Goal: Information Seeking & Learning: Learn about a topic

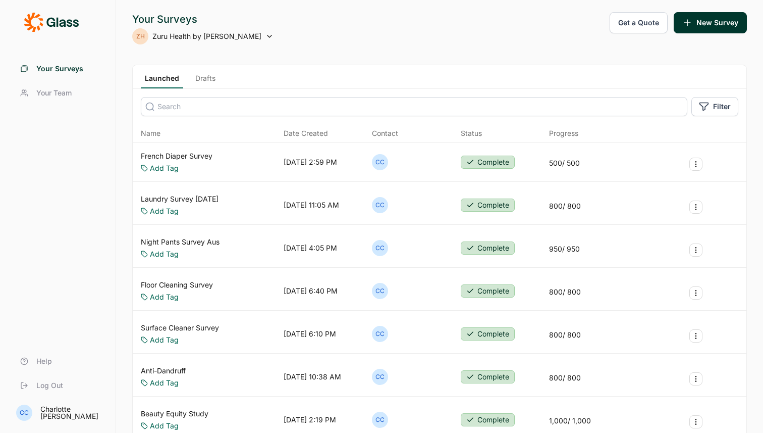
click at [186, 199] on link "Laundry Survey [DATE]" at bounding box center [180, 199] width 78 height 10
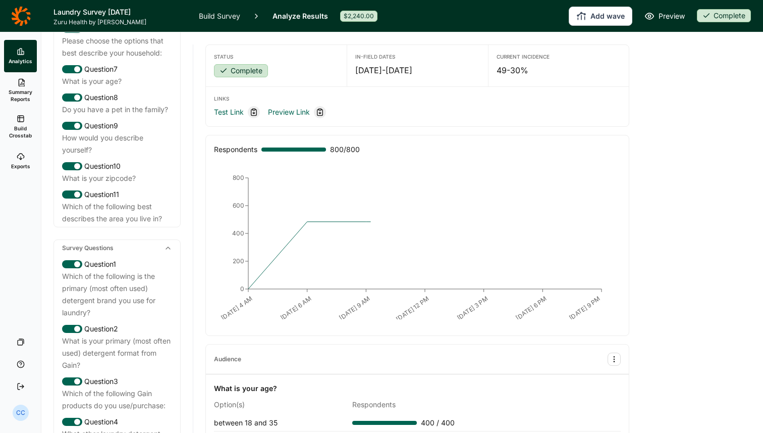
scroll to position [372, 0]
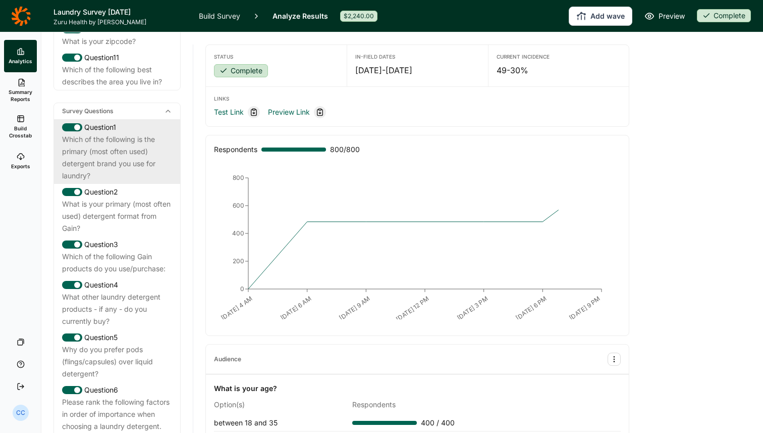
click at [142, 179] on div "Which of the following is the primary (most often used) detergent brand you use…" at bounding box center [117, 157] width 110 height 48
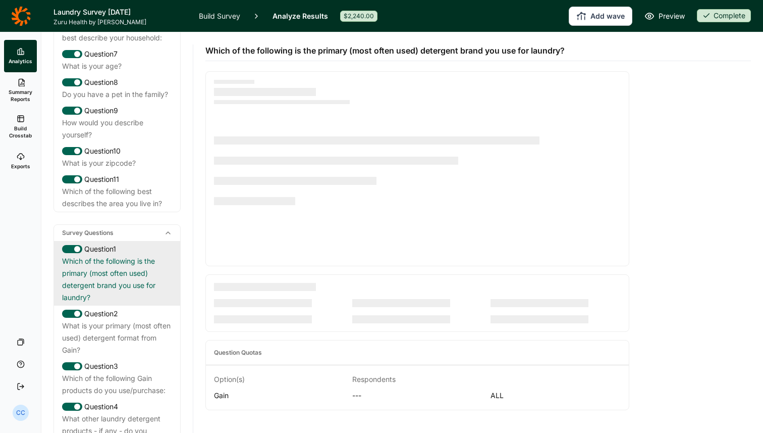
scroll to position [208, 0]
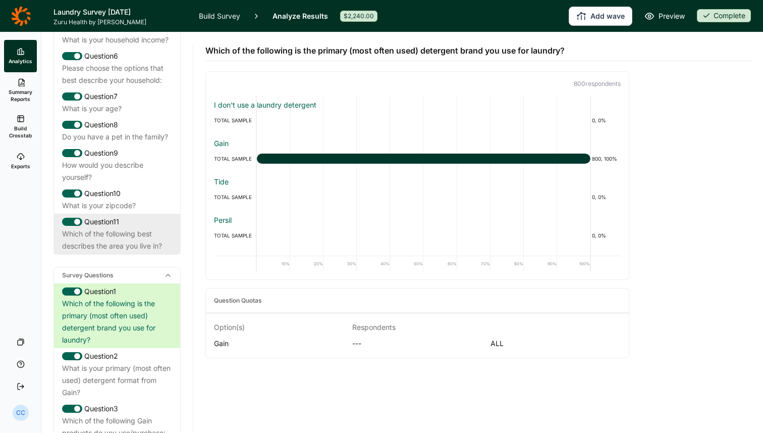
click at [133, 242] on div "Which of the following best describes the area you live in?" at bounding box center [117, 240] width 110 height 24
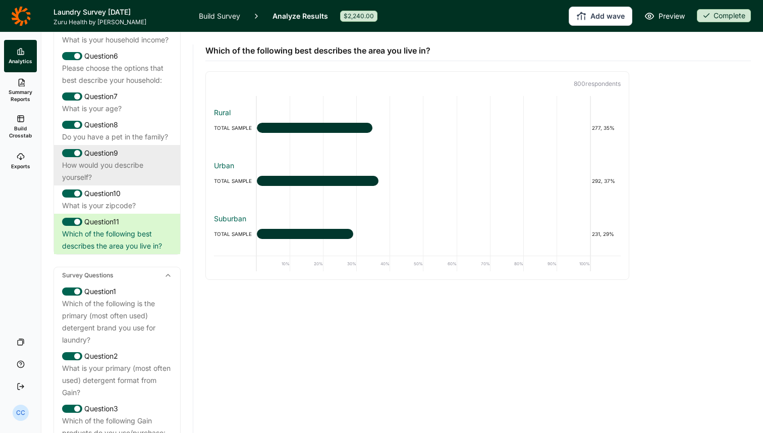
click at [126, 174] on div "How would you describe yourself?" at bounding box center [117, 171] width 110 height 24
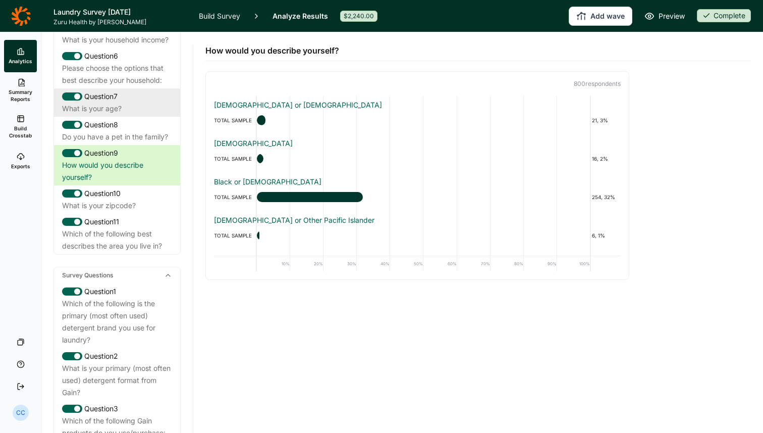
click at [136, 115] on div "What is your age?" at bounding box center [117, 109] width 110 height 12
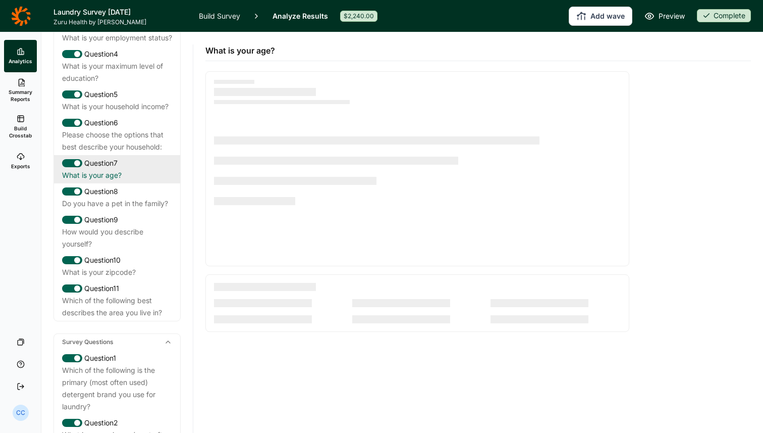
scroll to position [116, 0]
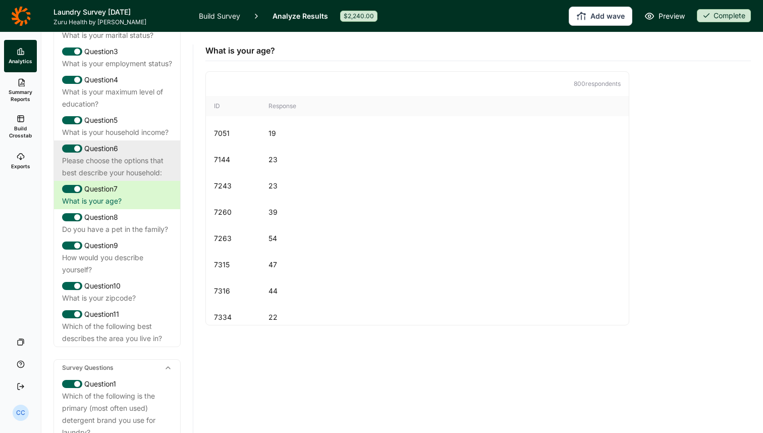
click at [126, 155] on div "Question 6" at bounding box center [117, 148] width 110 height 12
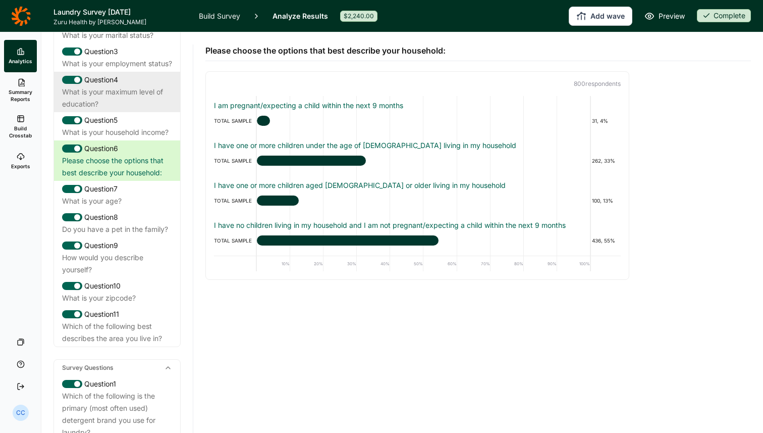
click at [143, 110] on div "What is your maximum level of education?" at bounding box center [117, 98] width 110 height 24
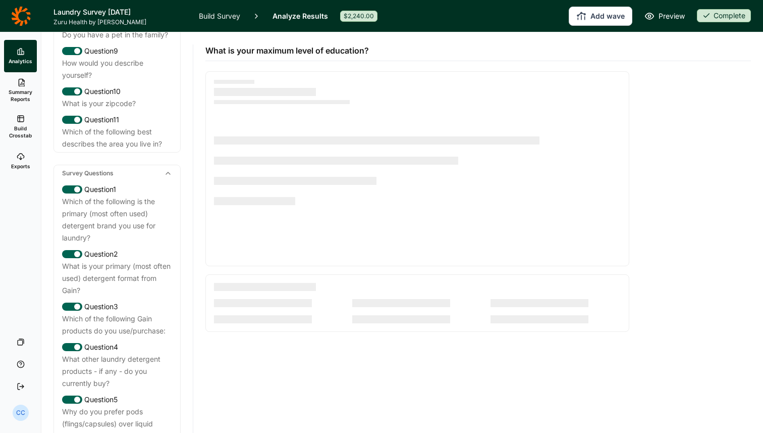
scroll to position [325, 0]
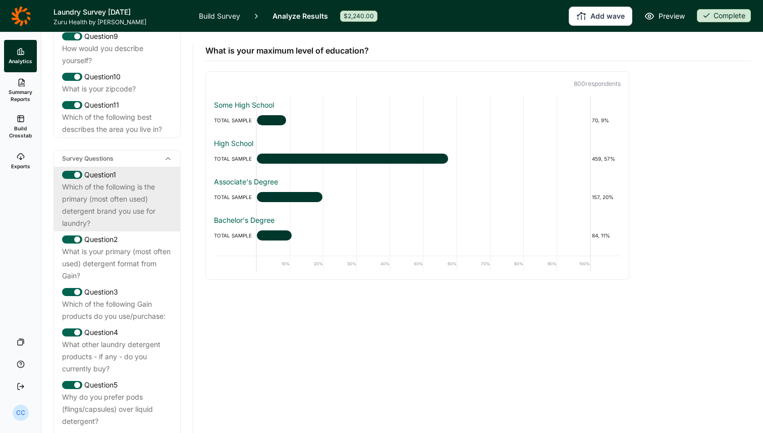
click at [109, 193] on div "Which of the following is the primary (most often used) detergent brand you use…" at bounding box center [117, 205] width 110 height 48
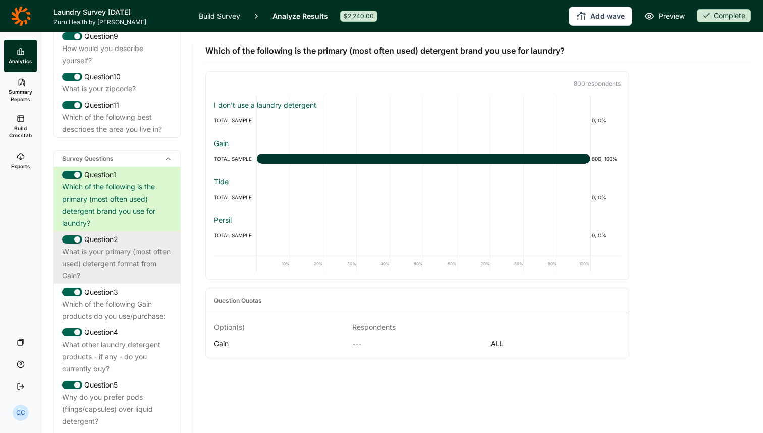
click at [96, 245] on div "Question 2" at bounding box center [117, 239] width 110 height 12
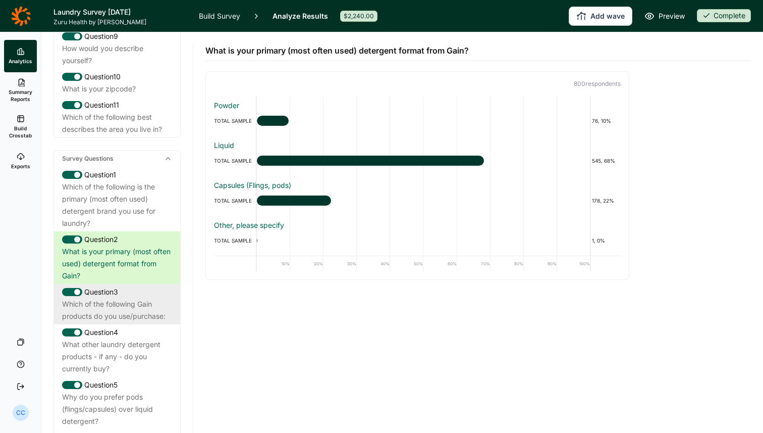
click at [143, 314] on div "Which of the following Gain products do you use/purchase:" at bounding box center [117, 310] width 110 height 24
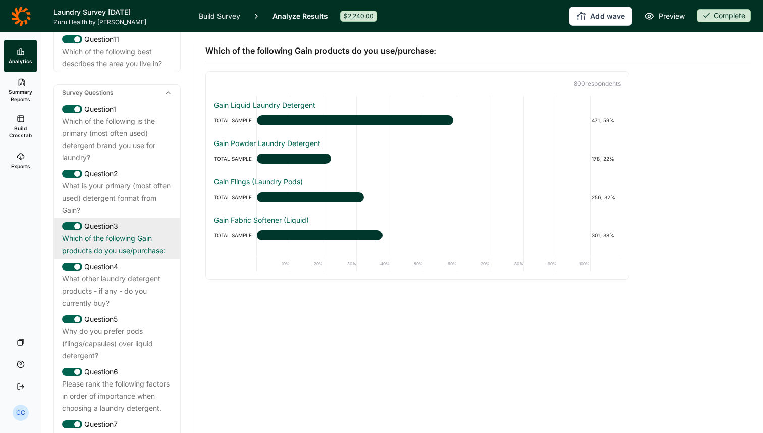
scroll to position [436, 0]
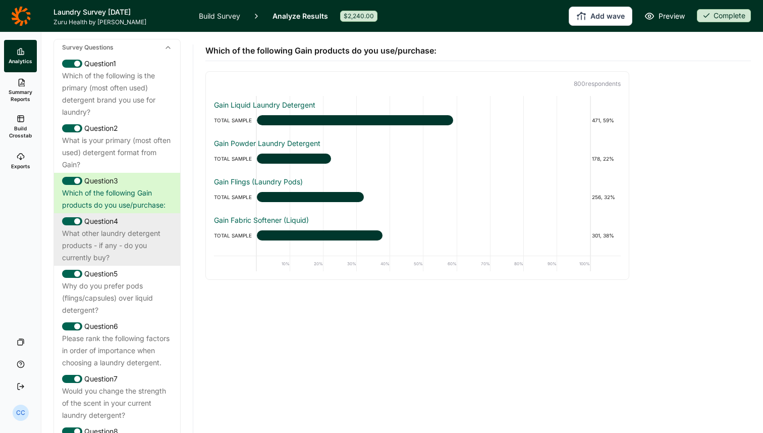
click at [154, 253] on div "What other laundry detergent products - if any - do you currently buy?" at bounding box center [117, 245] width 110 height 36
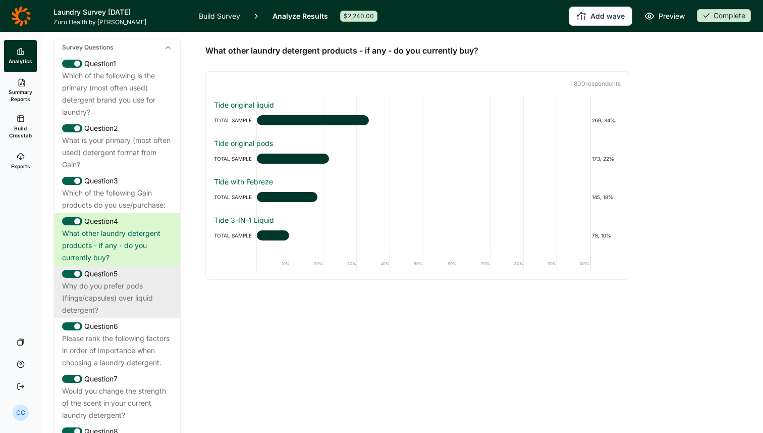
click at [76, 316] on div "Why do you prefer pods (flings/capsules) over liquid detergent?" at bounding box center [117, 298] width 110 height 36
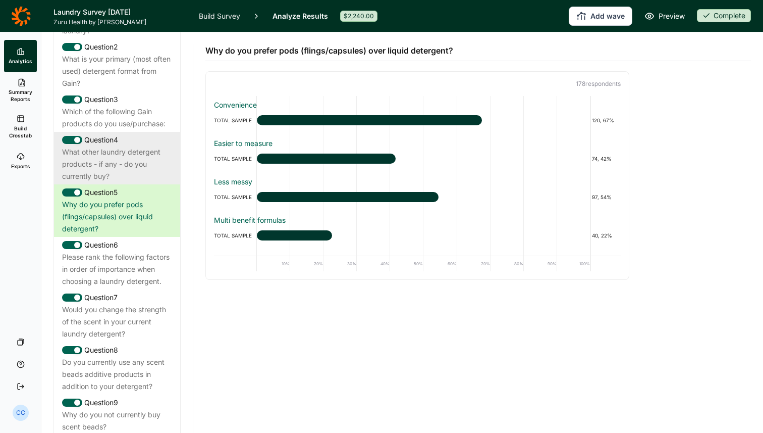
scroll to position [535, 0]
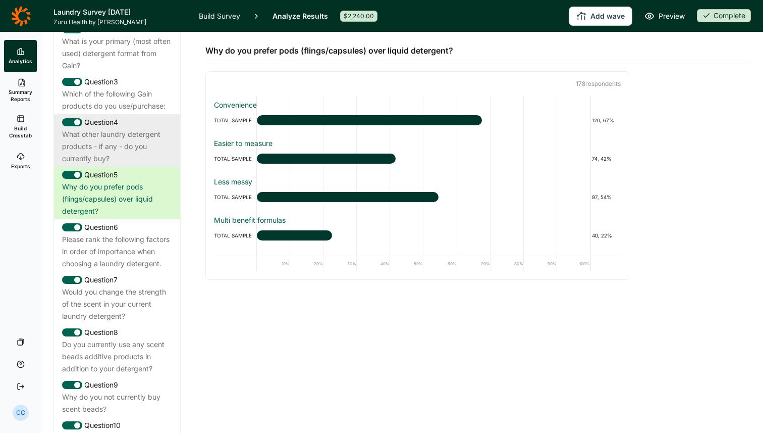
click at [133, 270] on div "Please rank the following factors in order of importance when choosing a laundr…" at bounding box center [117, 251] width 110 height 36
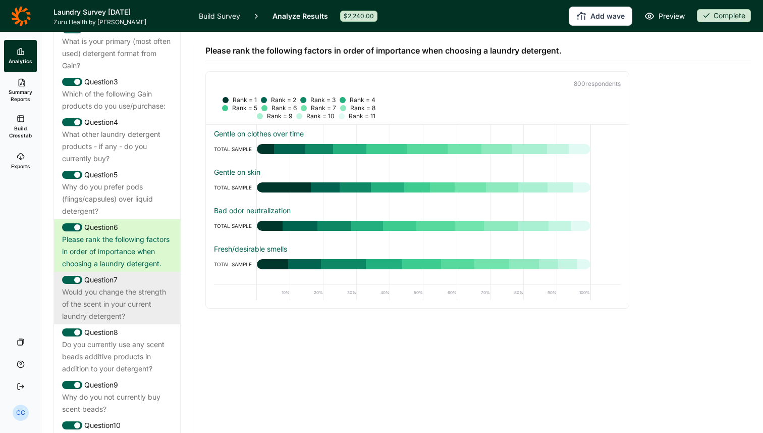
click at [150, 311] on div "Would you change the strength of the scent in your current laundry detergent?" at bounding box center [117, 304] width 110 height 36
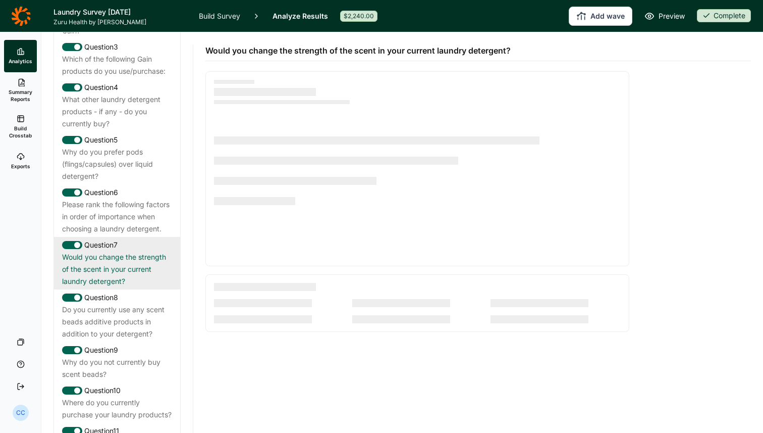
scroll to position [582, 0]
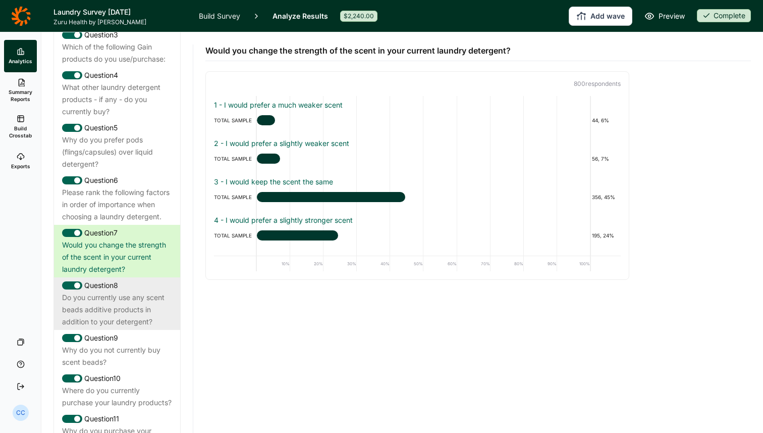
click at [129, 318] on div "Do you currently use any scent beads additive products in addition to your dete…" at bounding box center [117, 309] width 110 height 36
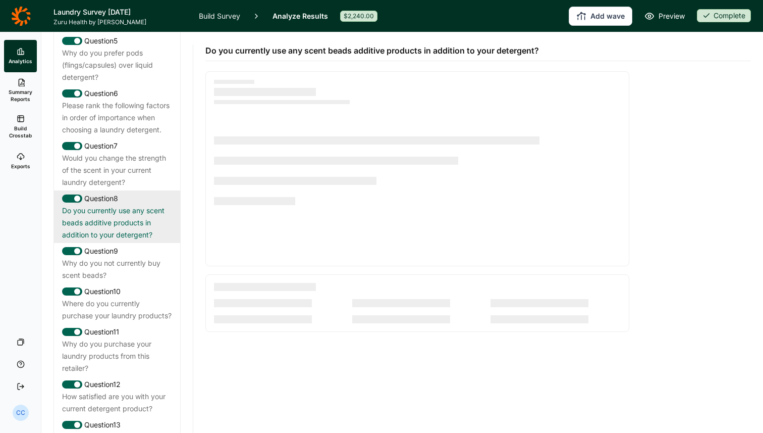
scroll to position [680, 0]
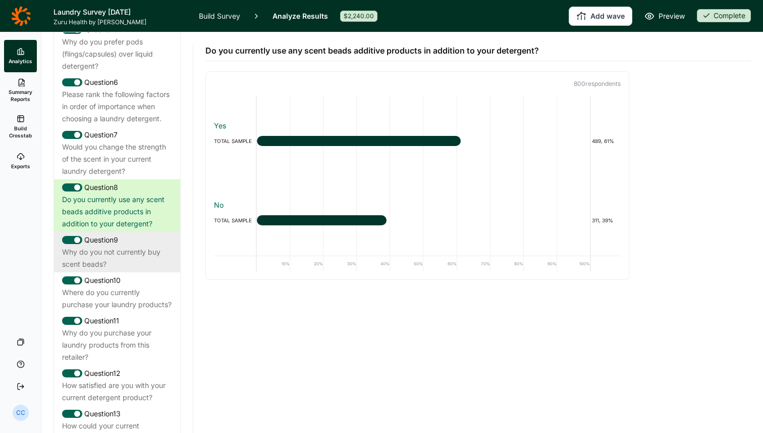
click at [137, 270] on div "Why do you not currently buy scent beads?" at bounding box center [117, 258] width 110 height 24
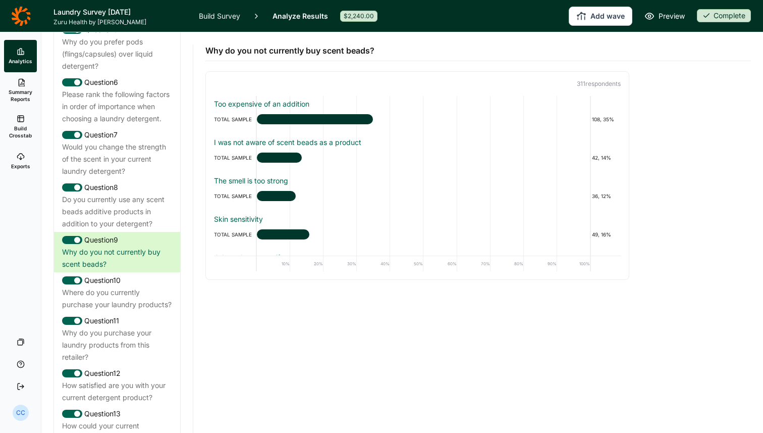
scroll to position [110, 0]
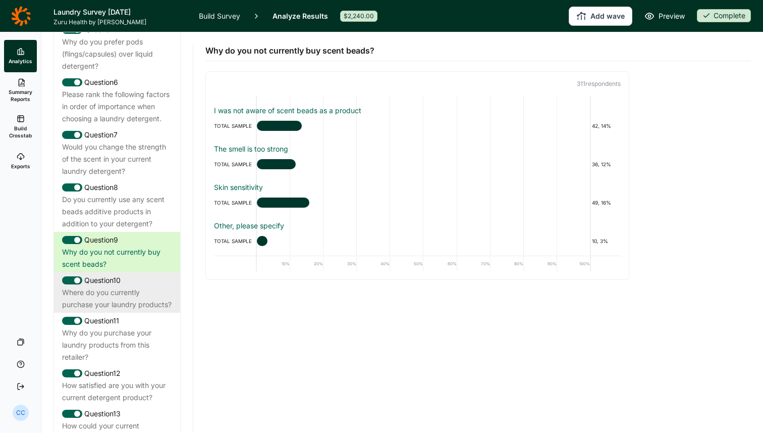
click at [86, 311] on div "Where do you currently purchase your laundry products?" at bounding box center [117, 298] width 110 height 24
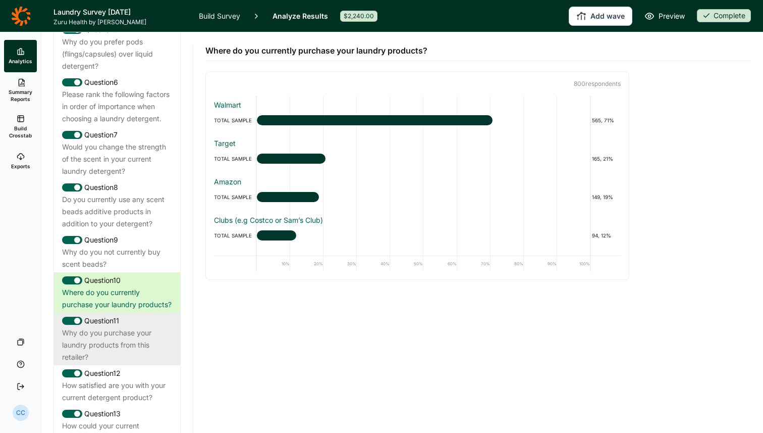
click at [104, 363] on div "Why do you purchase your laundry products from this retailer?" at bounding box center [117, 345] width 110 height 36
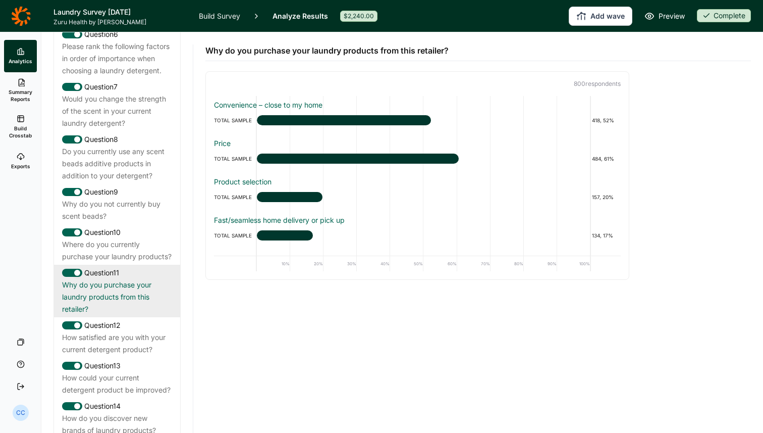
scroll to position [729, 0]
click at [104, 354] on div "How satisfied are you with your current detergent product?" at bounding box center [117, 342] width 110 height 24
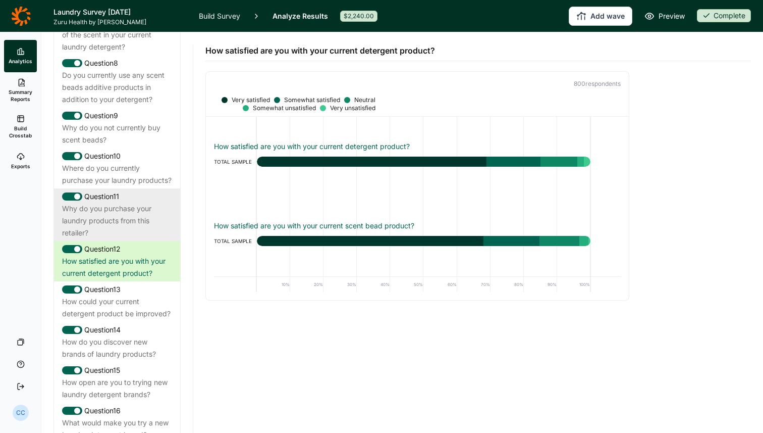
scroll to position [806, 0]
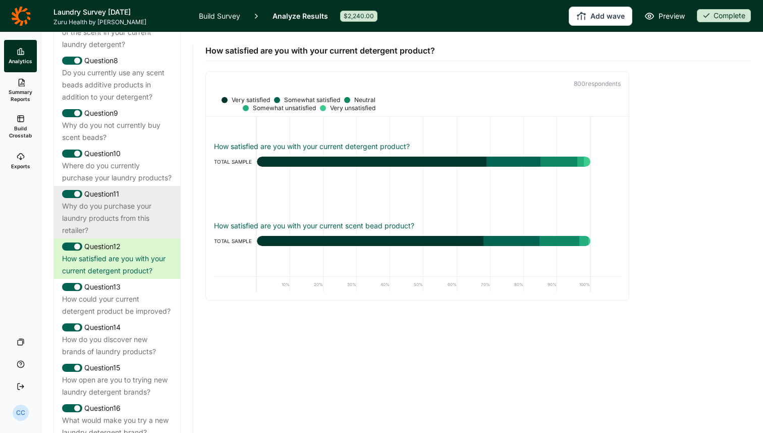
click at [127, 293] on div "Question 13" at bounding box center [117, 287] width 110 height 12
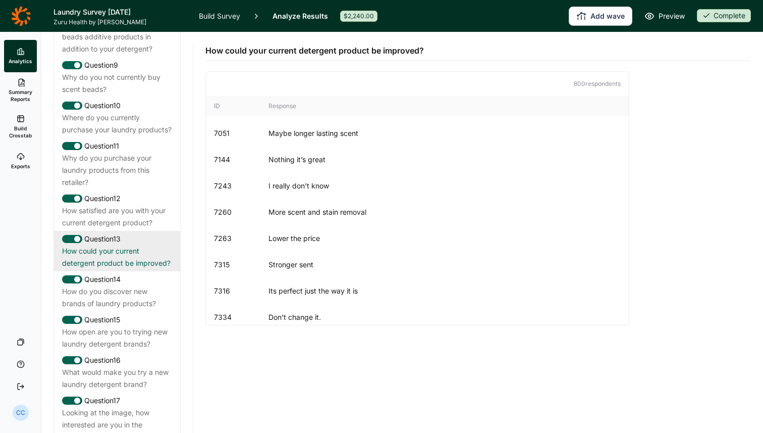
scroll to position [856, 0]
click at [127, 308] on div "How do you discover new brands of laundry products?" at bounding box center [117, 296] width 110 height 24
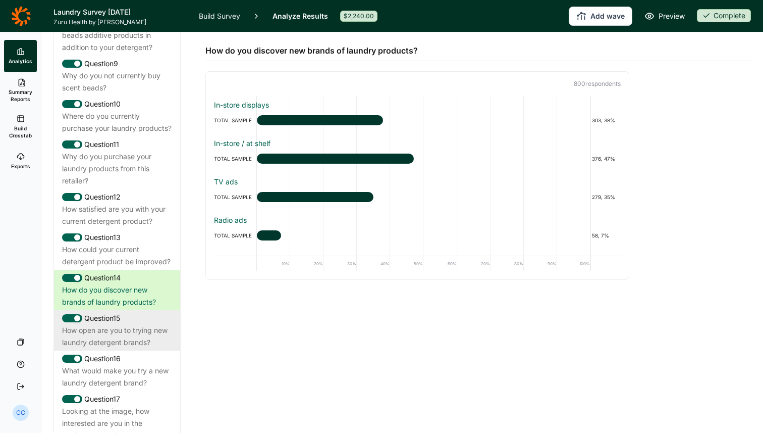
click at [121, 348] on div "How open are you to trying new laundry detergent brands?" at bounding box center [117, 336] width 110 height 24
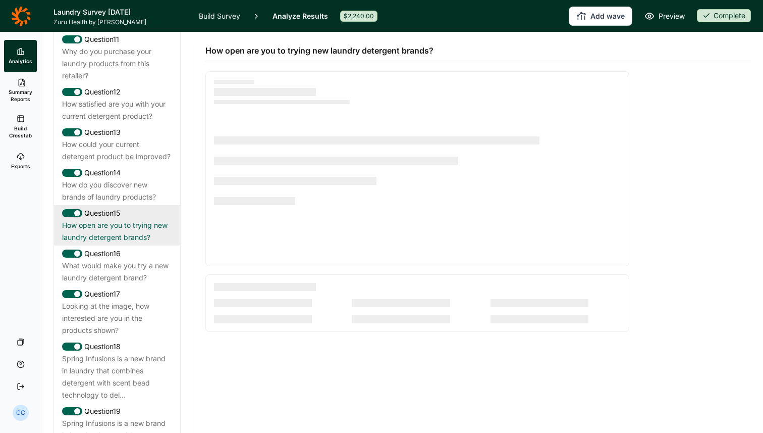
scroll to position [974, 0]
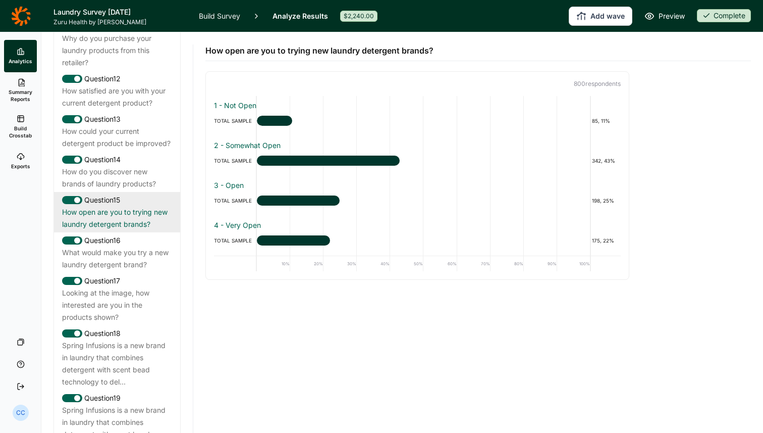
click at [121, 339] on div "Question 18" at bounding box center [117, 333] width 110 height 12
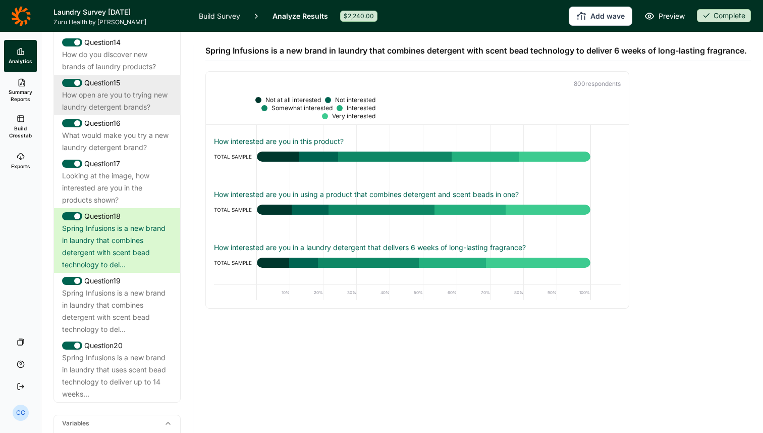
scroll to position [1098, 0]
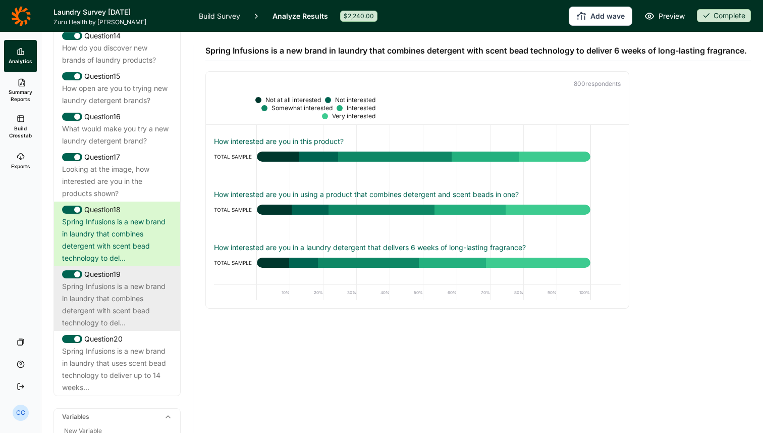
click at [129, 327] on div "Spring Infusions is a new brand in laundry that combines detergent with scent b…" at bounding box center [117, 304] width 110 height 48
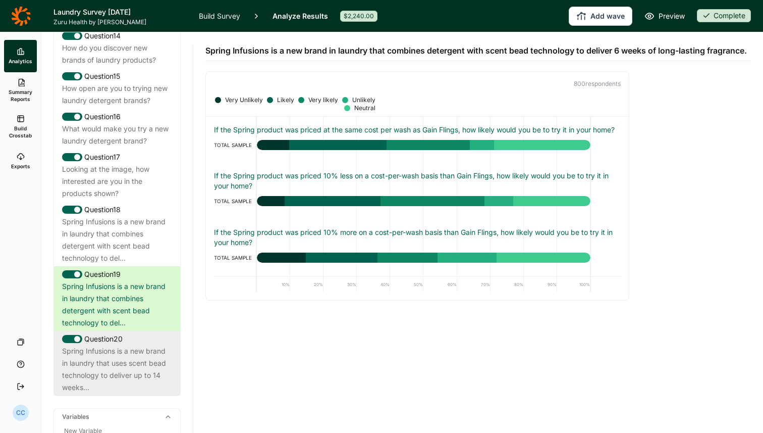
click at [147, 370] on div "Spring Infusions is a new brand in laundry that uses scent bead technology to d…" at bounding box center [117, 369] width 110 height 48
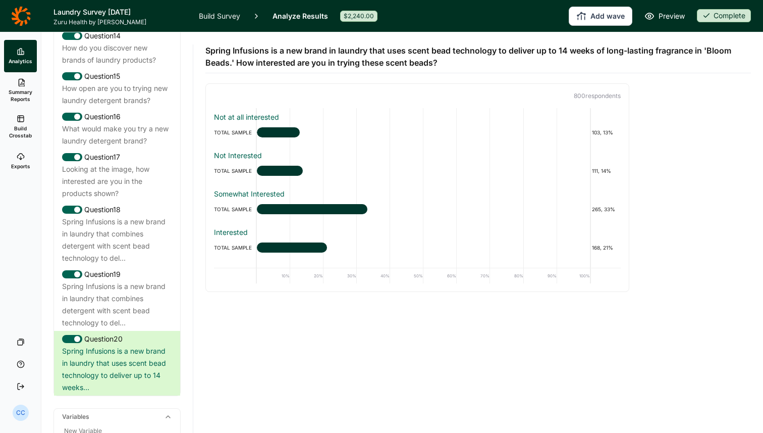
scroll to position [33, 0]
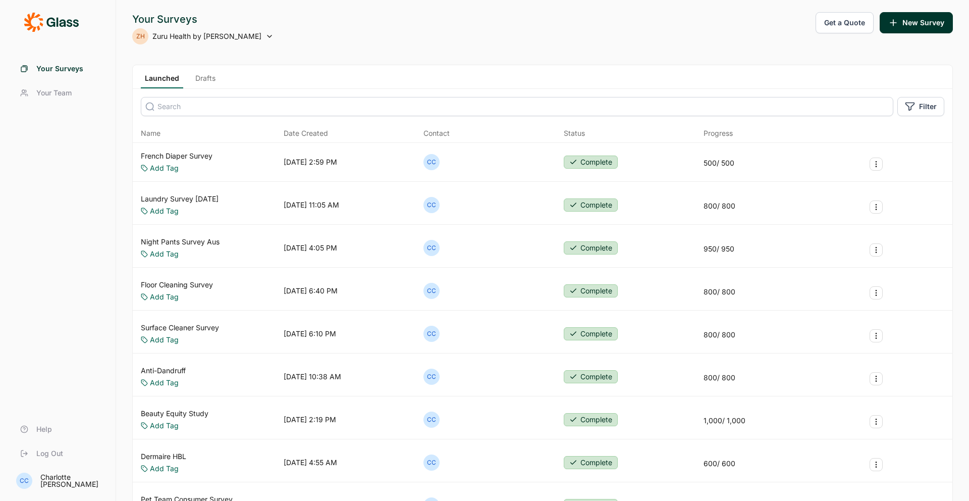
click at [215, 198] on link "Laundry Survey [DATE]" at bounding box center [180, 199] width 78 height 10
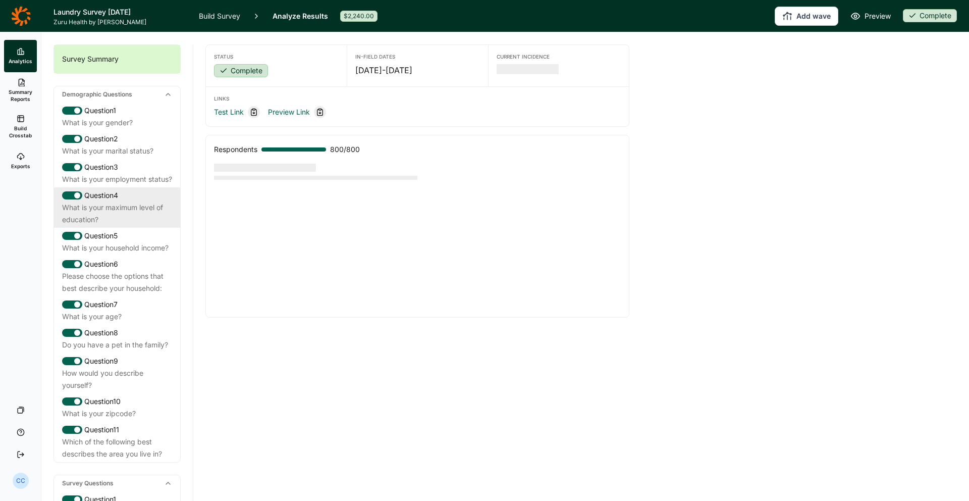
drag, startPoint x: 119, startPoint y: 226, endPoint x: 118, endPoint y: 231, distance: 5.6
click at [118, 226] on div "What is your maximum level of education?" at bounding box center [117, 213] width 110 height 24
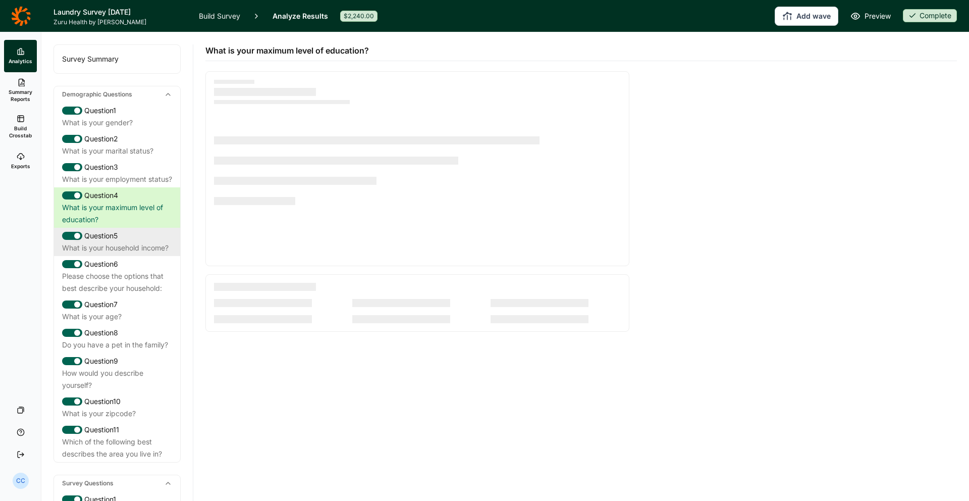
click at [136, 254] on div "What is your household income?" at bounding box center [117, 248] width 110 height 12
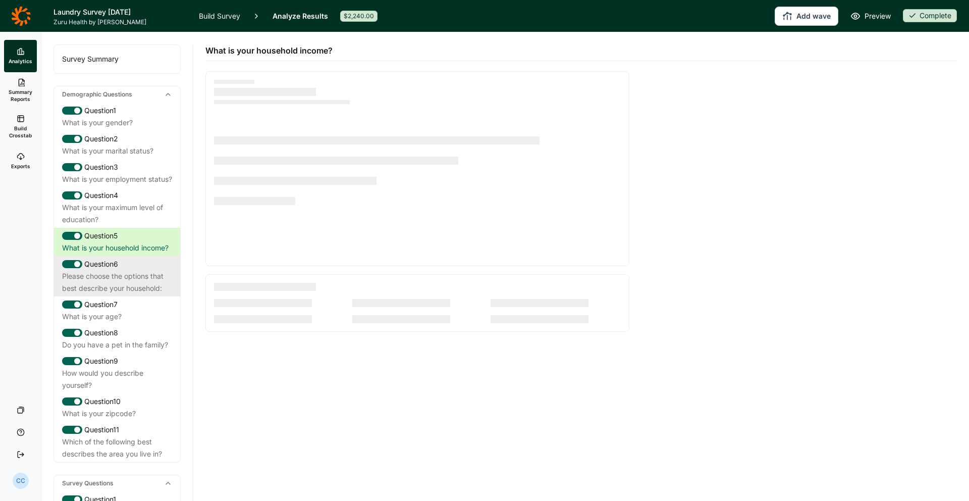
click at [143, 270] on div "Question 6" at bounding box center [117, 264] width 110 height 12
